Goal: Navigation & Orientation: Find specific page/section

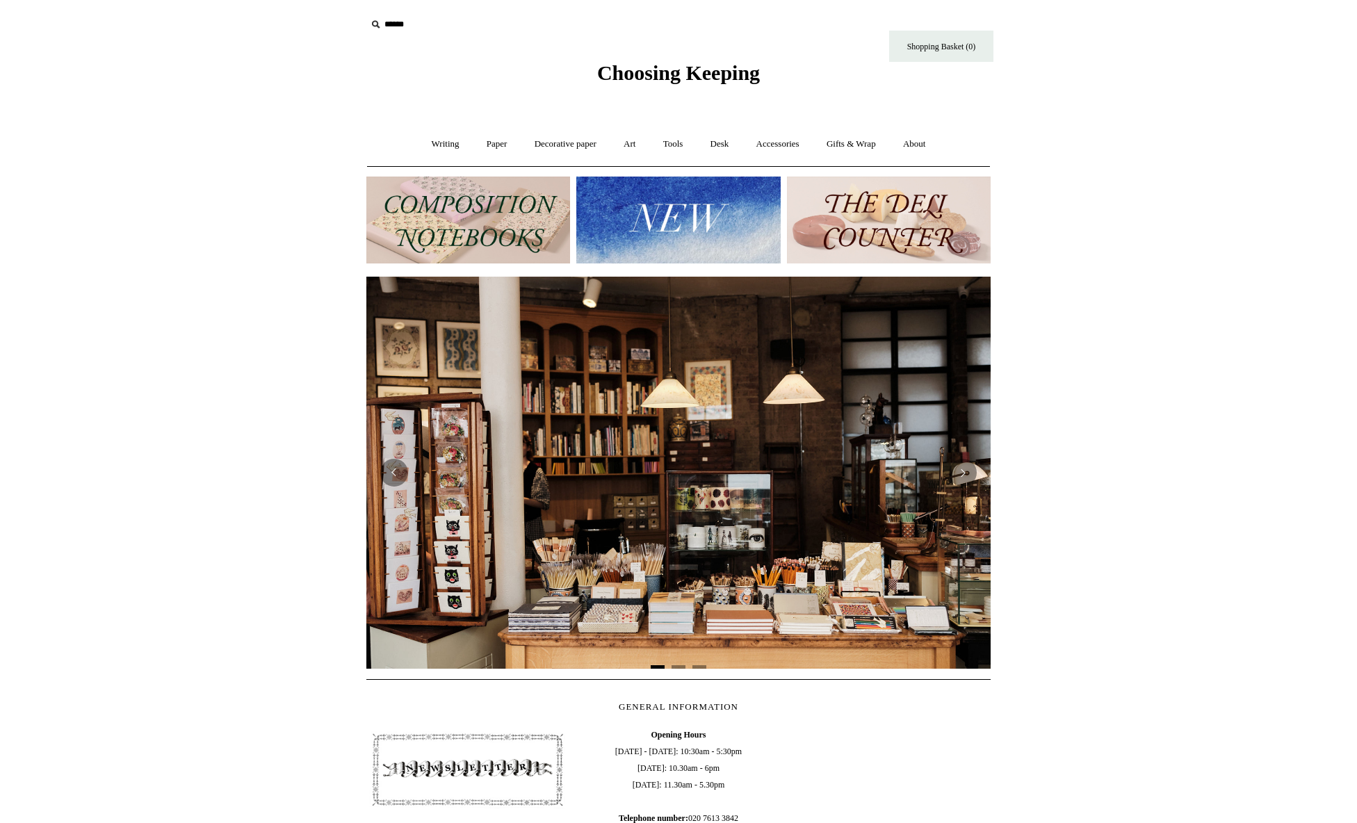
click at [892, 219] on img at bounding box center [889, 220] width 204 height 87
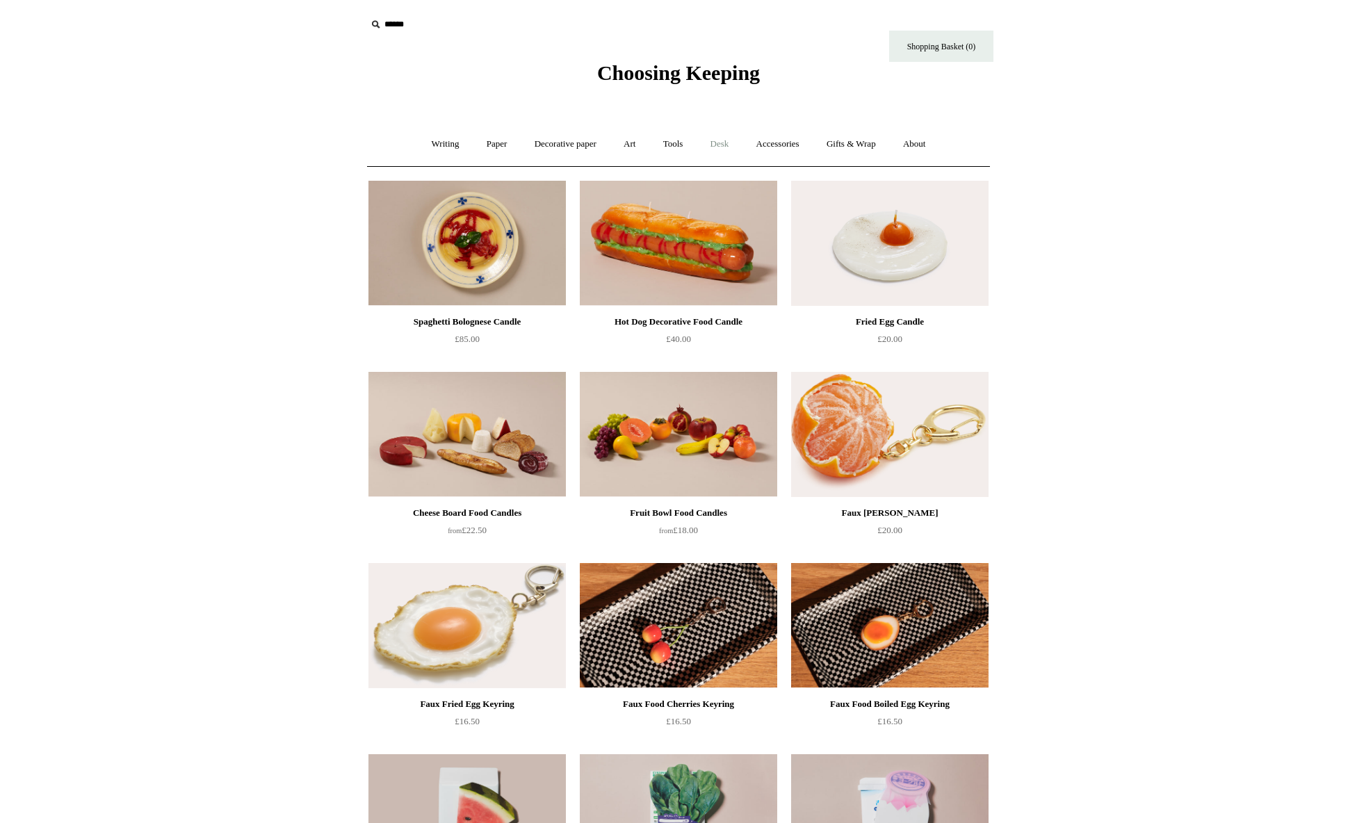
click at [728, 144] on link "Desk +" at bounding box center [720, 144] width 44 height 37
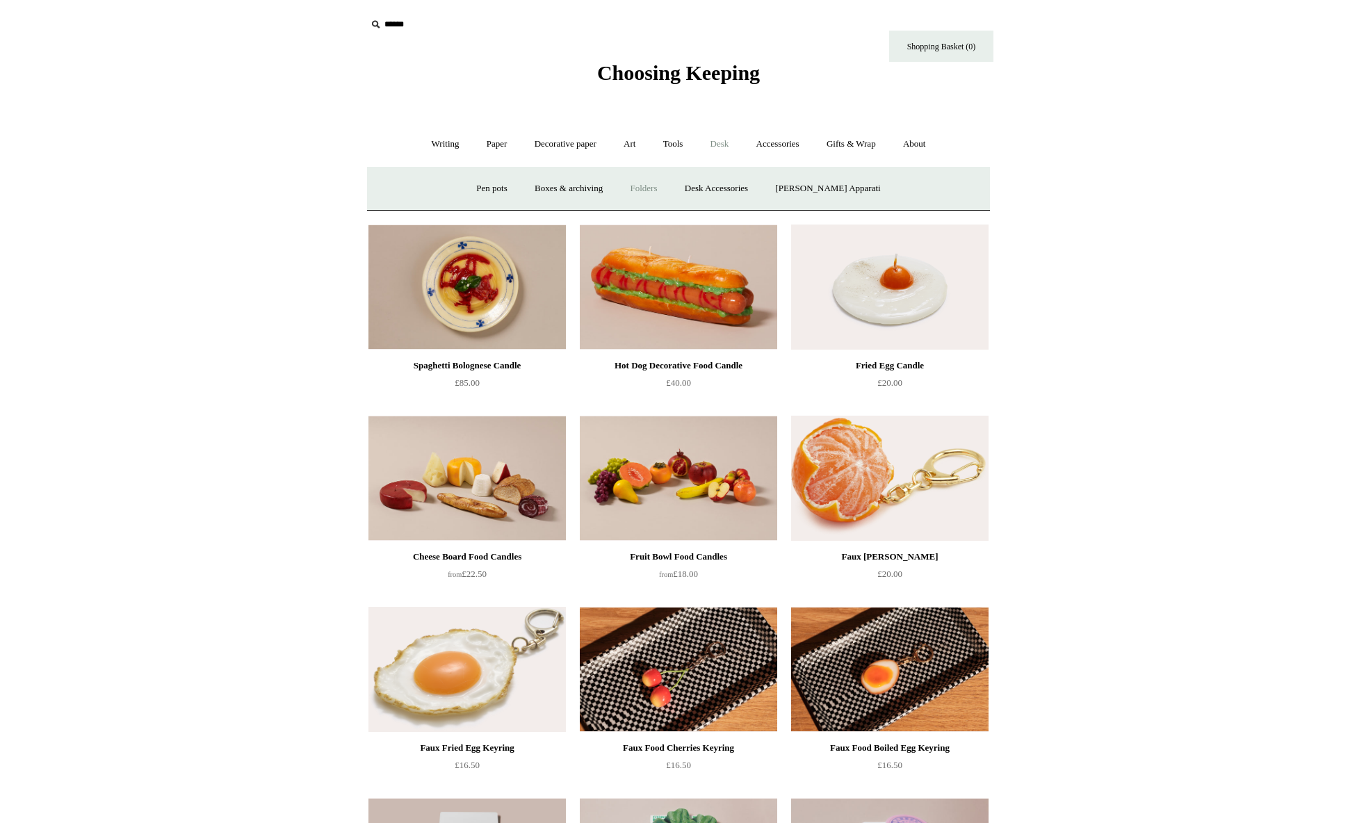
click at [670, 190] on link "Folders" at bounding box center [644, 188] width 52 height 37
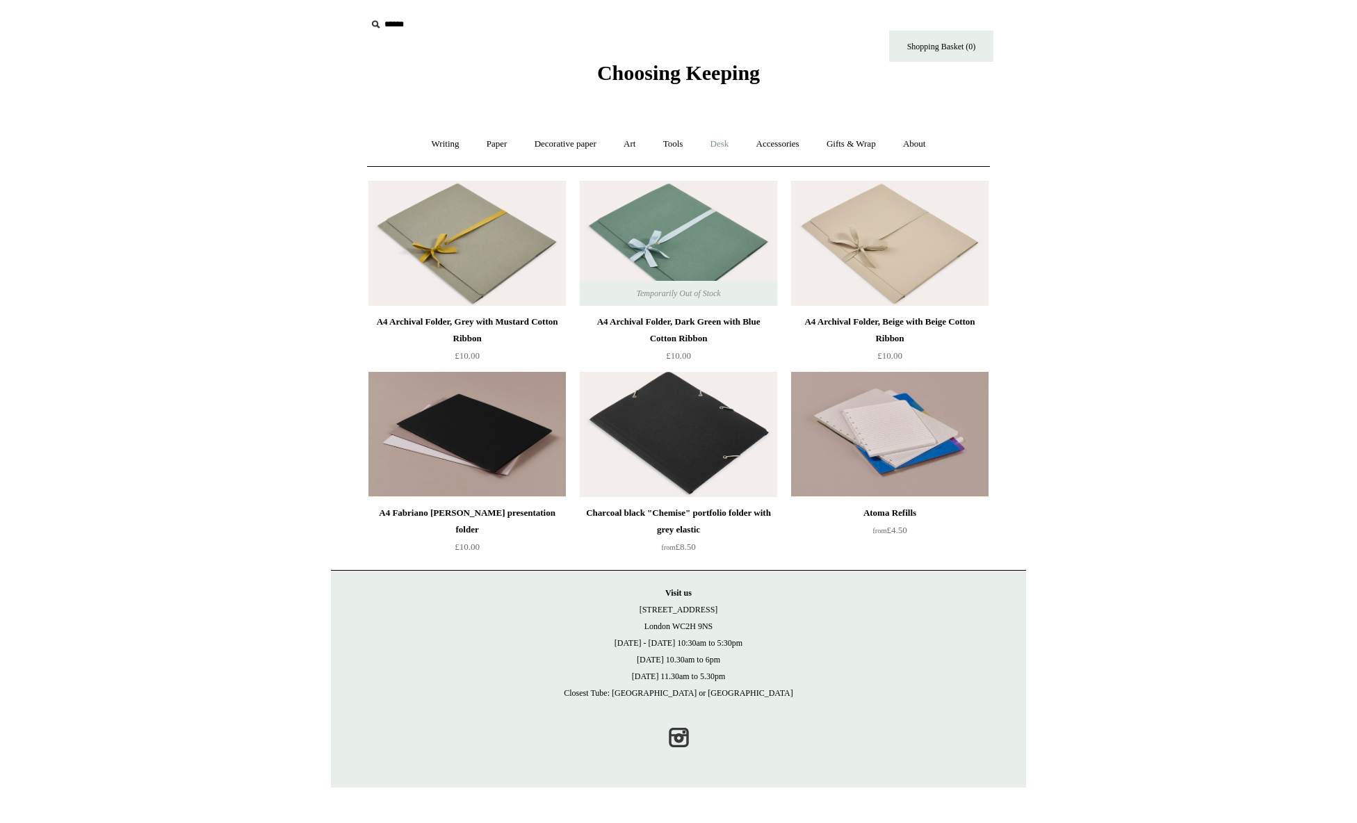
click at [716, 145] on link "Desk +" at bounding box center [720, 144] width 44 height 37
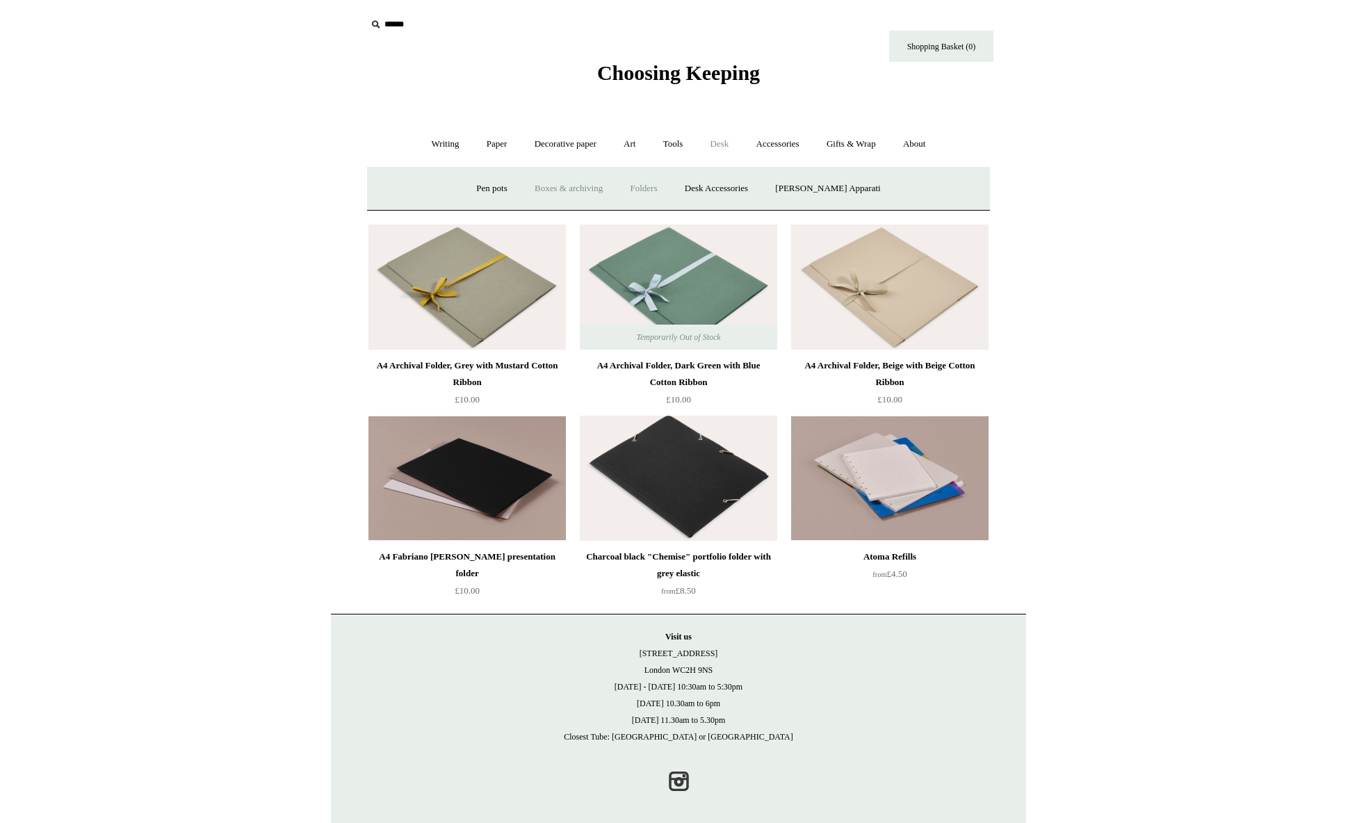
click at [579, 190] on link "Boxes & archiving" at bounding box center [568, 188] width 93 height 37
